Goal: Book appointment/travel/reservation

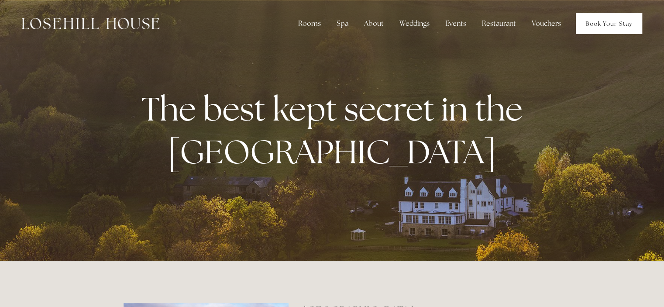
click at [599, 24] on link "Book Your Stay" at bounding box center [609, 23] width 66 height 21
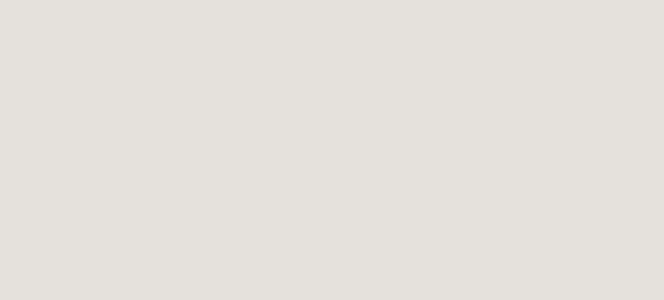
scroll to position [349, 0]
